Goal: Task Accomplishment & Management: Use online tool/utility

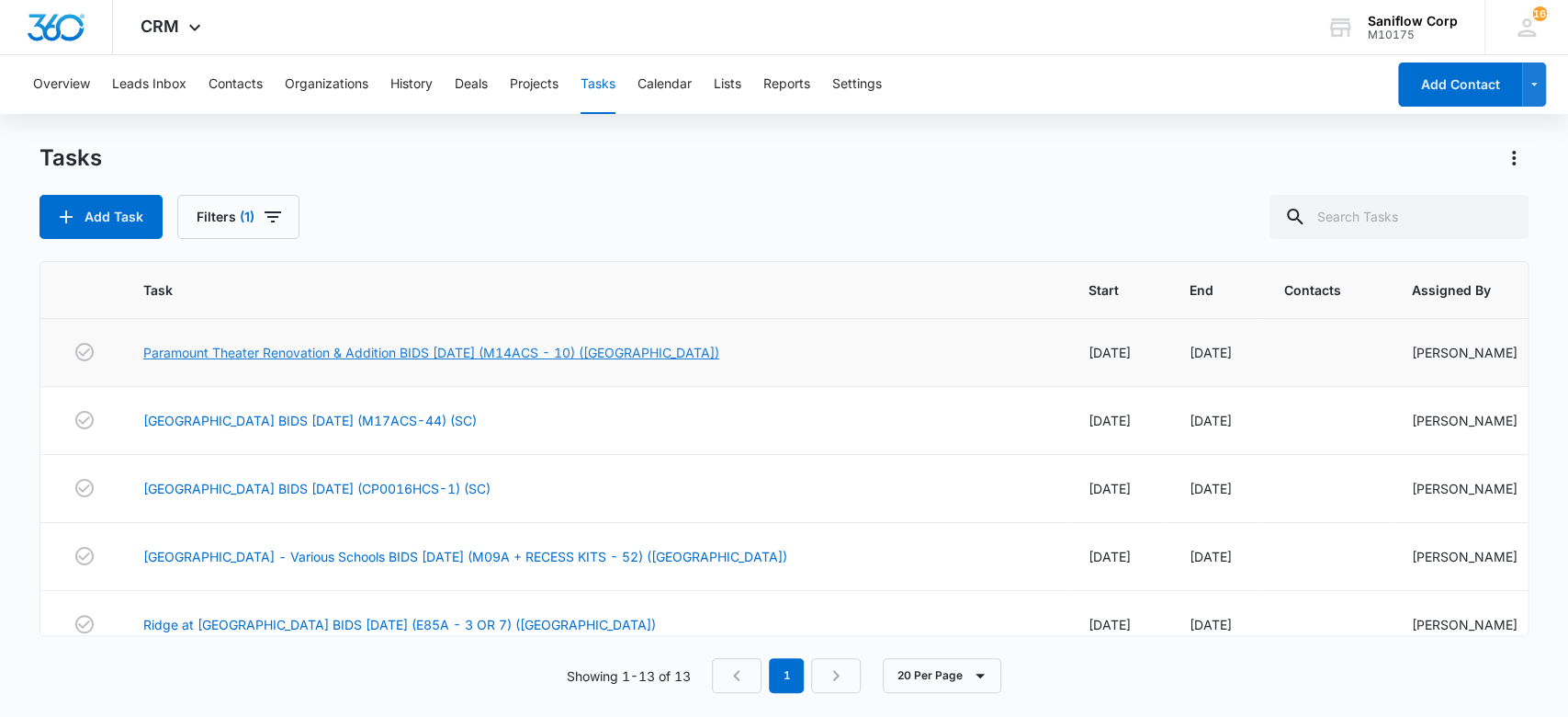
click at [536, 349] on link "Paramount Theater Renovation & Addition BIDS [DATE] (M14ACS - 10) ([GEOGRAPHIC_…" at bounding box center [432, 352] width 576 height 20
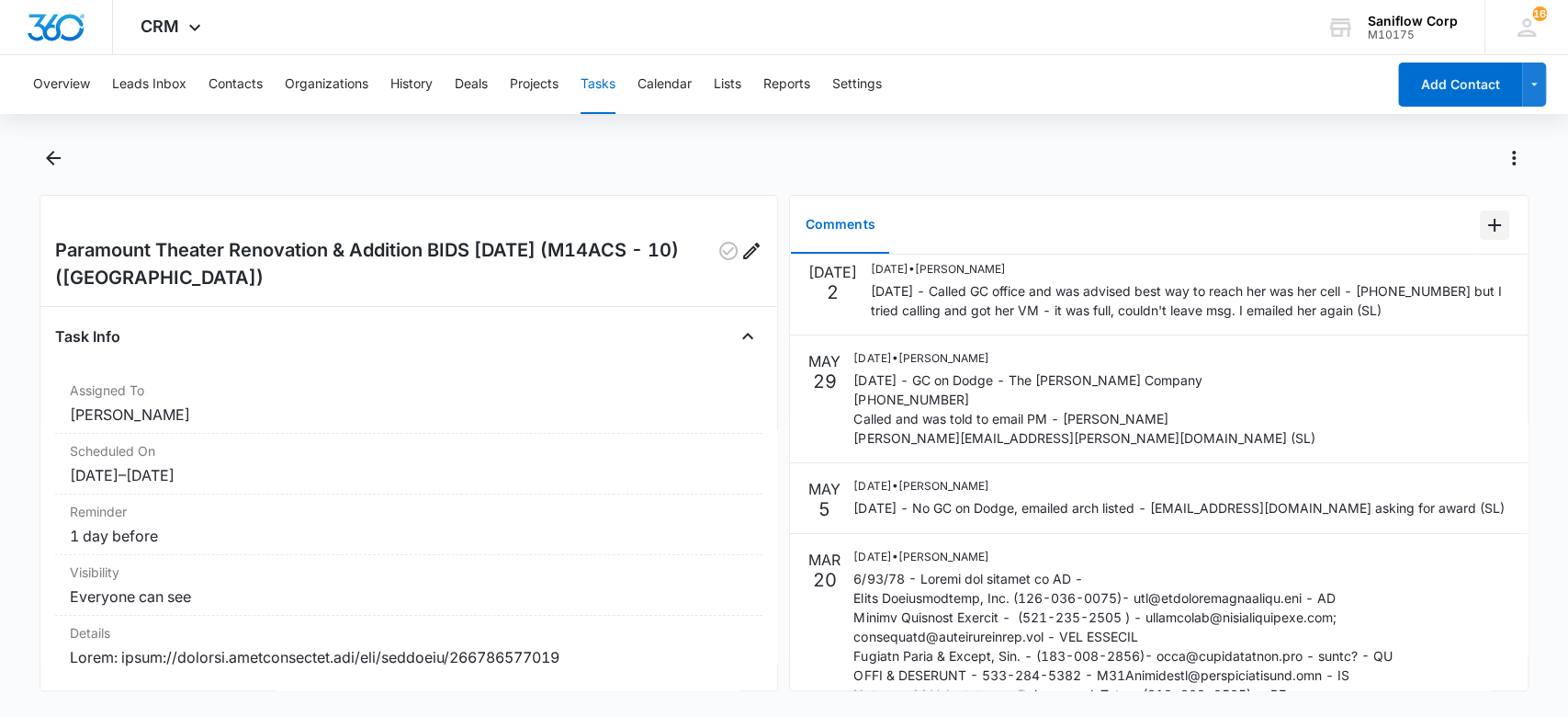
click at [1483, 228] on icon "Add Comment" at bounding box center [1494, 226] width 22 height 22
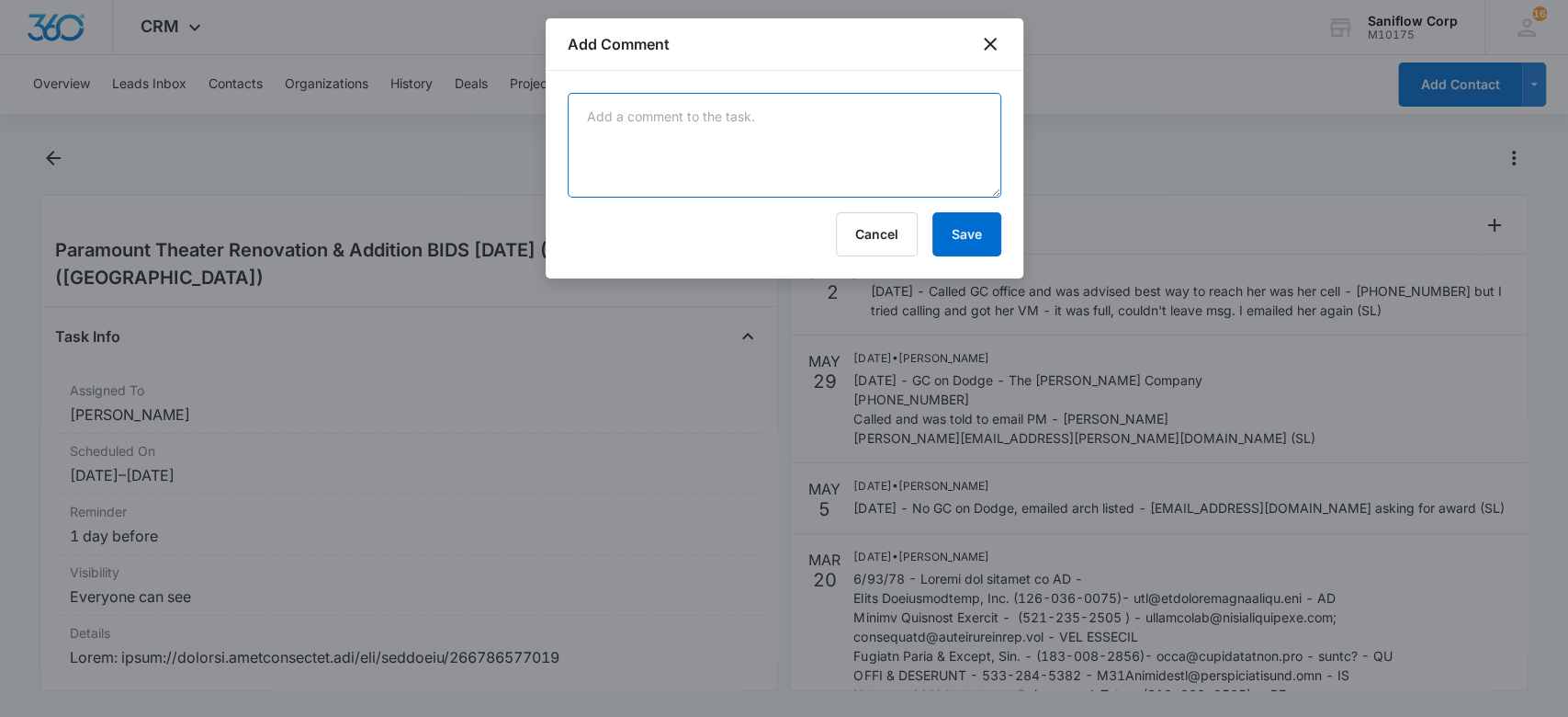
click at [750, 146] on textarea at bounding box center [784, 145] width 433 height 104
type textarea "[DATE] - Kept calling her cell but NR. CLOSE (SL)"
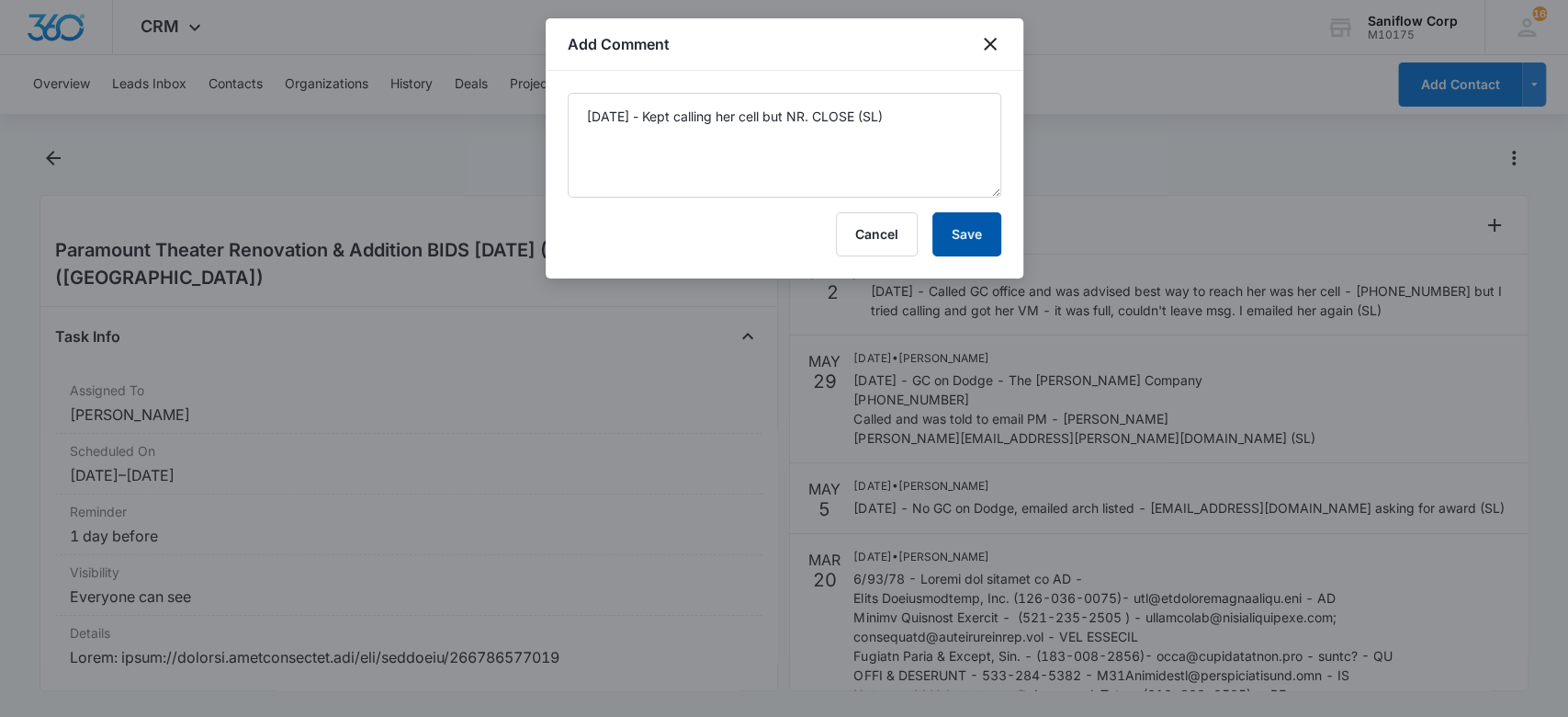
click at [999, 238] on button "Save" at bounding box center [967, 234] width 69 height 44
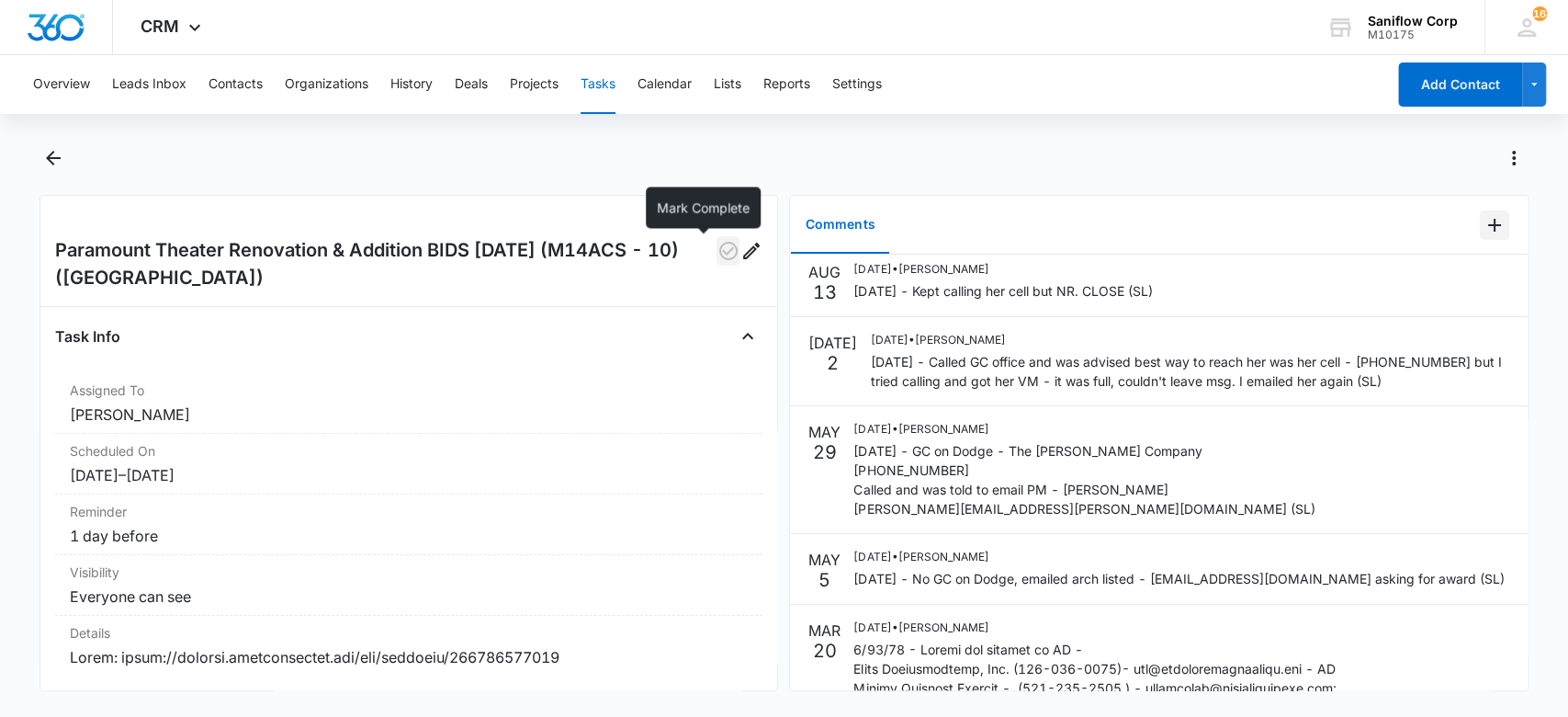
scroll to position [80, 0]
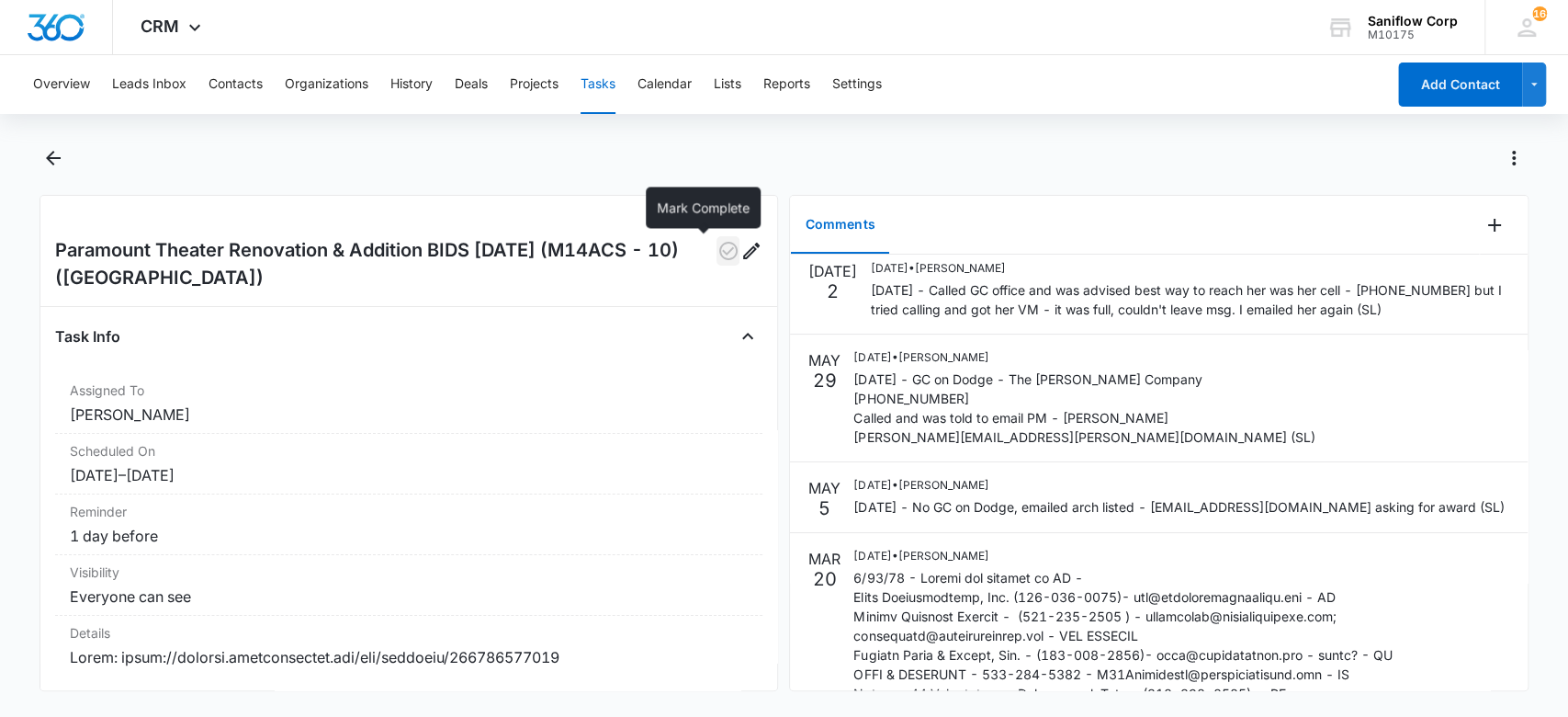
click at [718, 252] on icon "button" at bounding box center [729, 251] width 22 height 22
click at [592, 91] on button "Tasks" at bounding box center [598, 84] width 34 height 59
